Goal: Task Accomplishment & Management: Complete application form

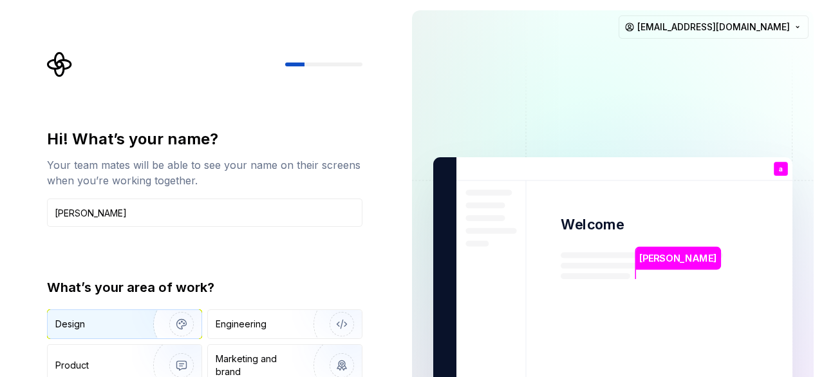
type input "[PERSON_NAME]"
click at [149, 327] on img "button" at bounding box center [173, 324] width 82 height 86
click at [1, 309] on div "Hi! What’s your name? Your team mates will be able to see your name on their sc…" at bounding box center [201, 290] width 402 height 581
drag, startPoint x: 223, startPoint y: 155, endPoint x: 169, endPoint y: 155, distance: 54.1
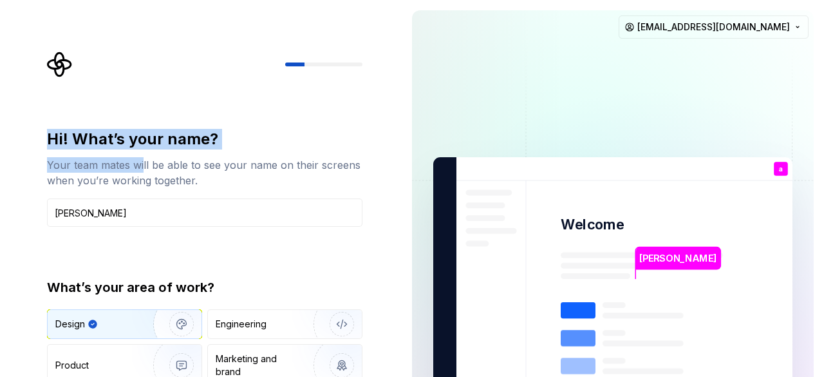
drag, startPoint x: 169, startPoint y: 155, endPoint x: 160, endPoint y: 64, distance: 91.3
click at [160, 64] on div "Hi! What’s your name? Your team mates will be able to see your name on their sc…" at bounding box center [208, 258] width 339 height 413
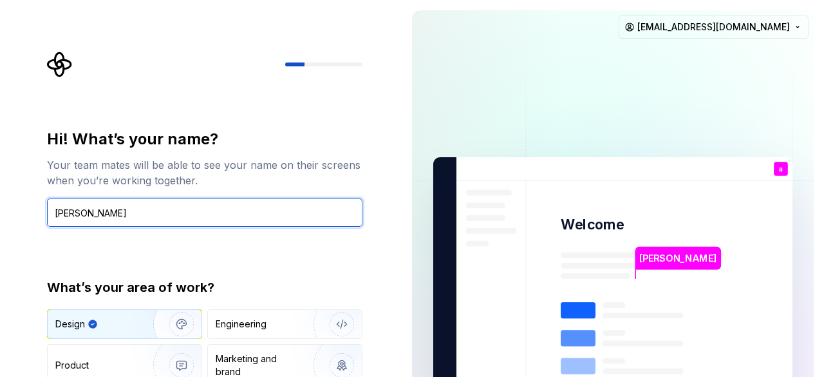
drag, startPoint x: 249, startPoint y: 221, endPoint x: 247, endPoint y: 151, distance: 69.6
click at [247, 151] on div "Hi! What’s your name? Your team mates will be able to see your name on their sc…" at bounding box center [205, 178] width 316 height 98
